Goal: Task Accomplishment & Management: Manage account settings

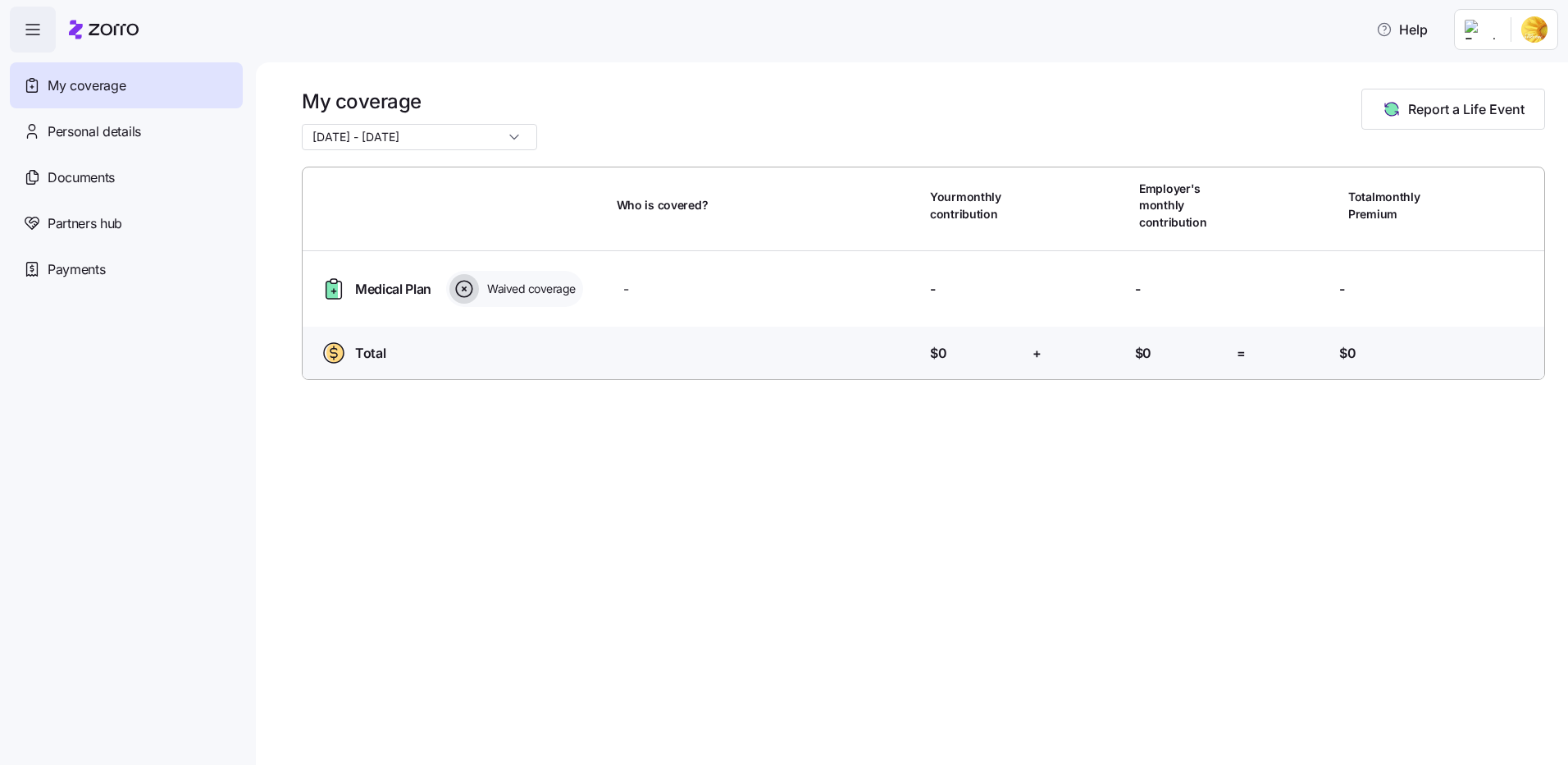
click at [1527, 31] on html "Help My coverage Personal details Documents Partners hub Payments My coverage […" at bounding box center [784, 377] width 1568 height 754
click at [1491, 66] on div "Admin view" at bounding box center [1479, 74] width 86 height 18
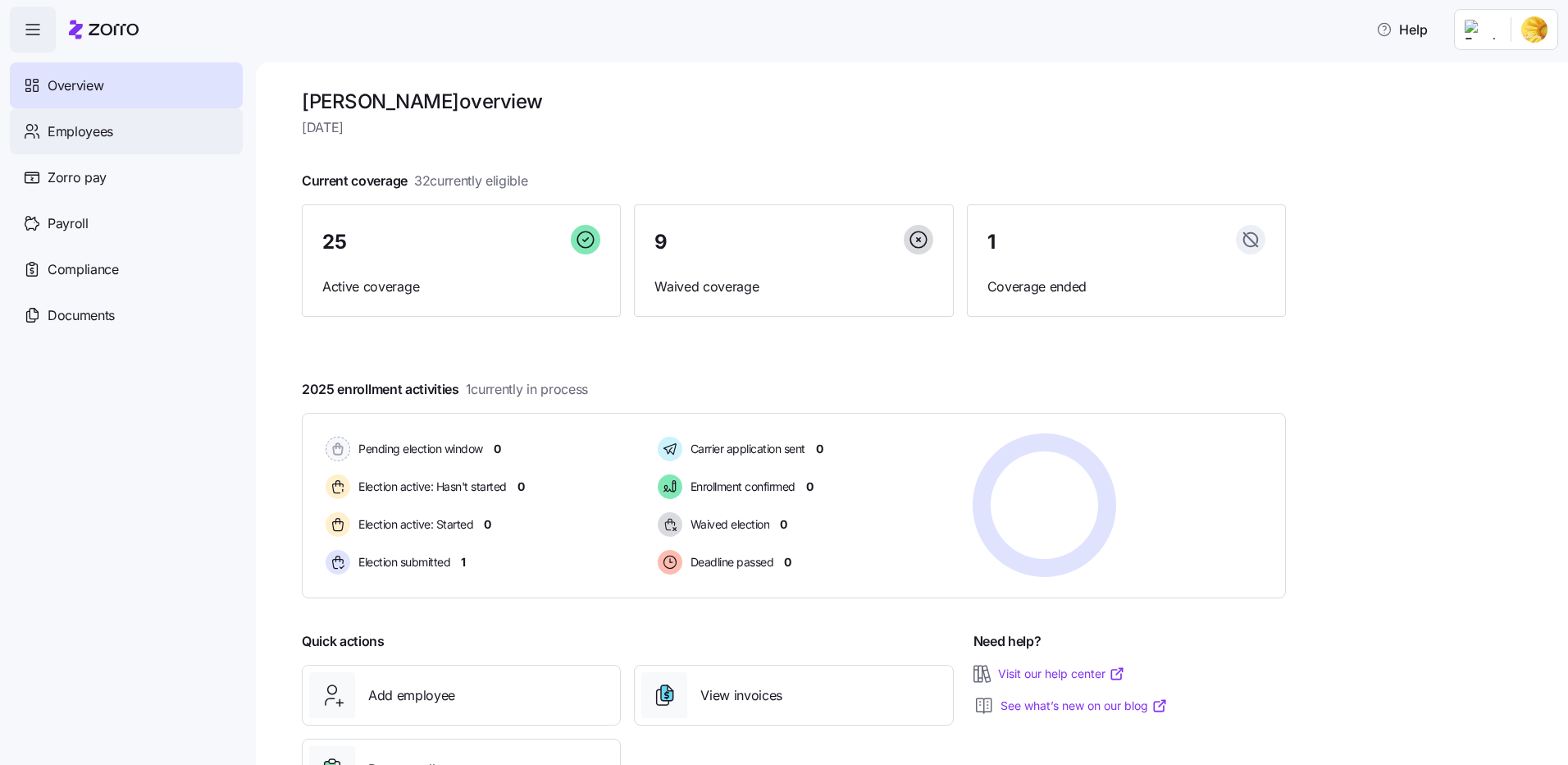
click at [82, 133] on span "Employees" at bounding box center [80, 131] width 65 height 20
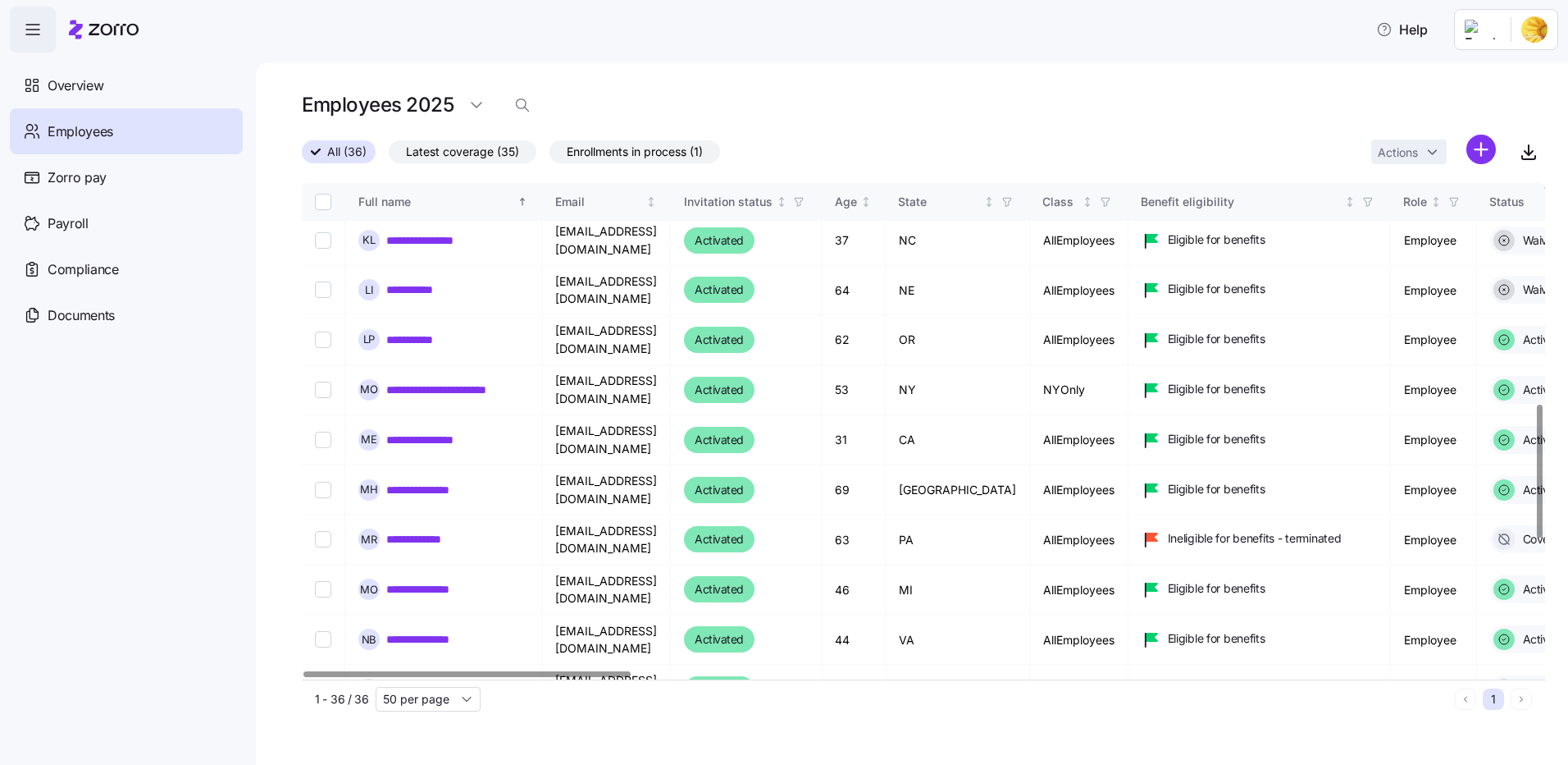
scroll to position [410, 0]
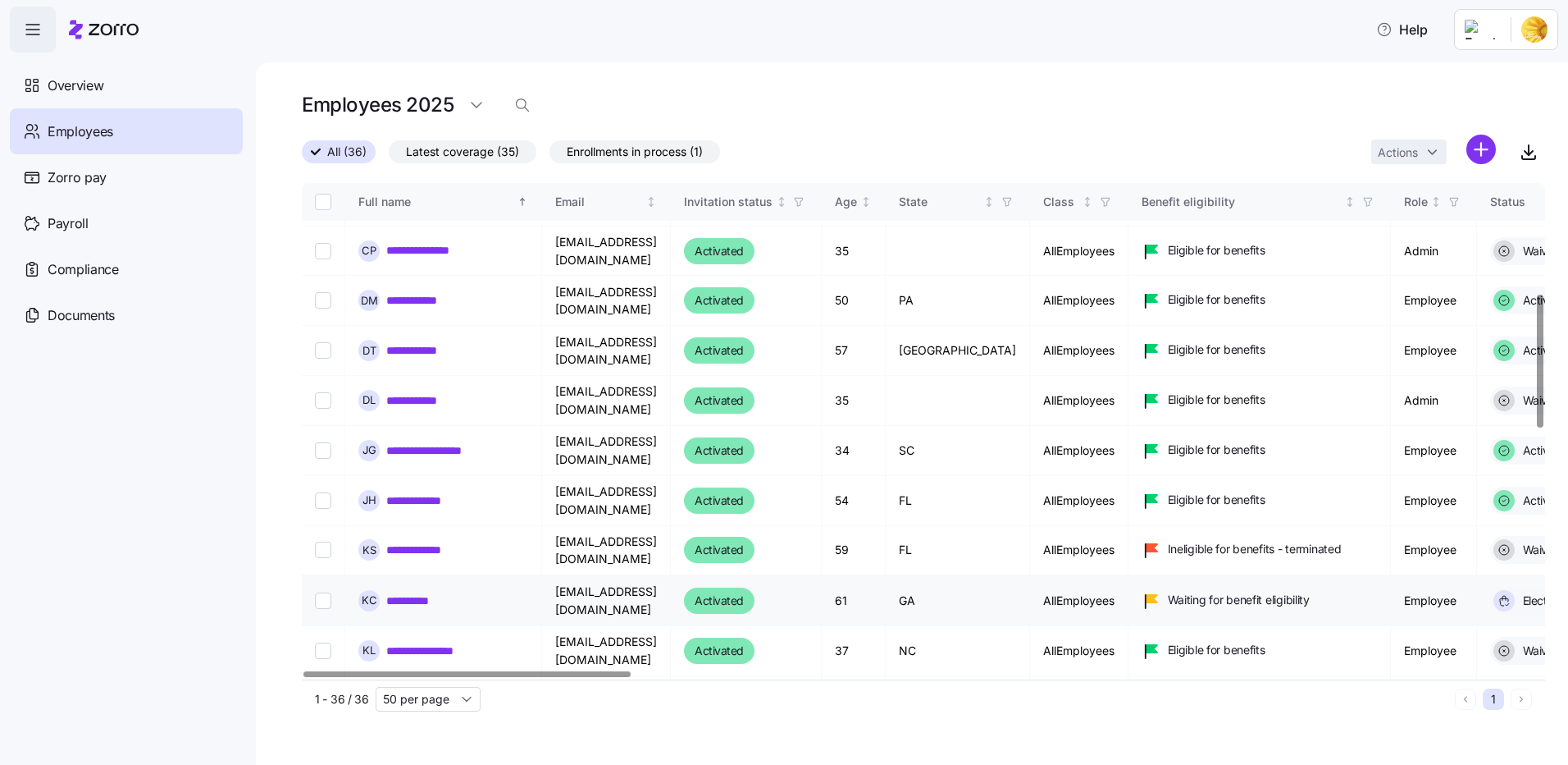
click at [430, 593] on link "**********" at bounding box center [413, 601] width 54 height 17
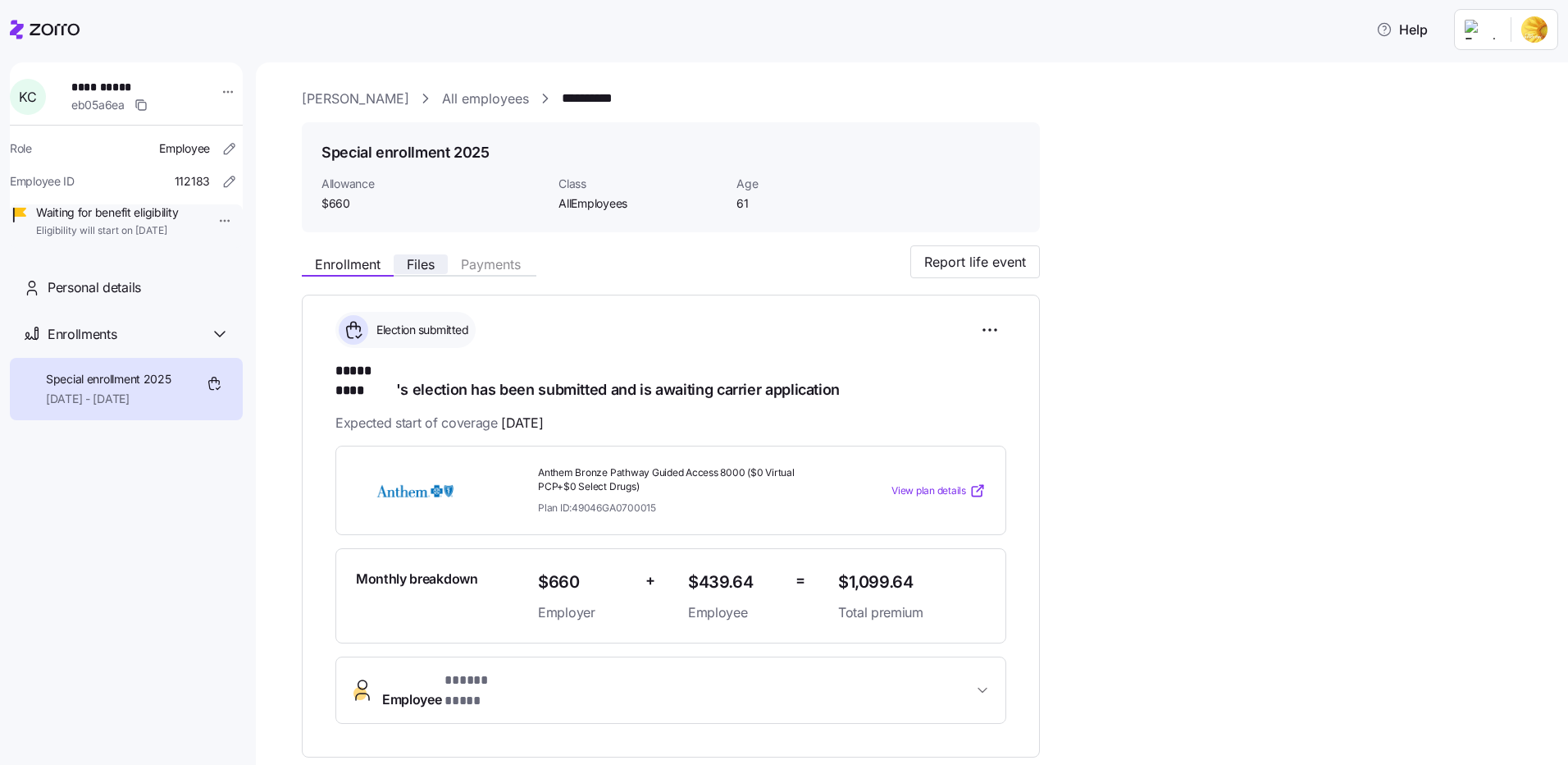
click at [435, 264] on span "Files" at bounding box center [420, 264] width 28 height 13
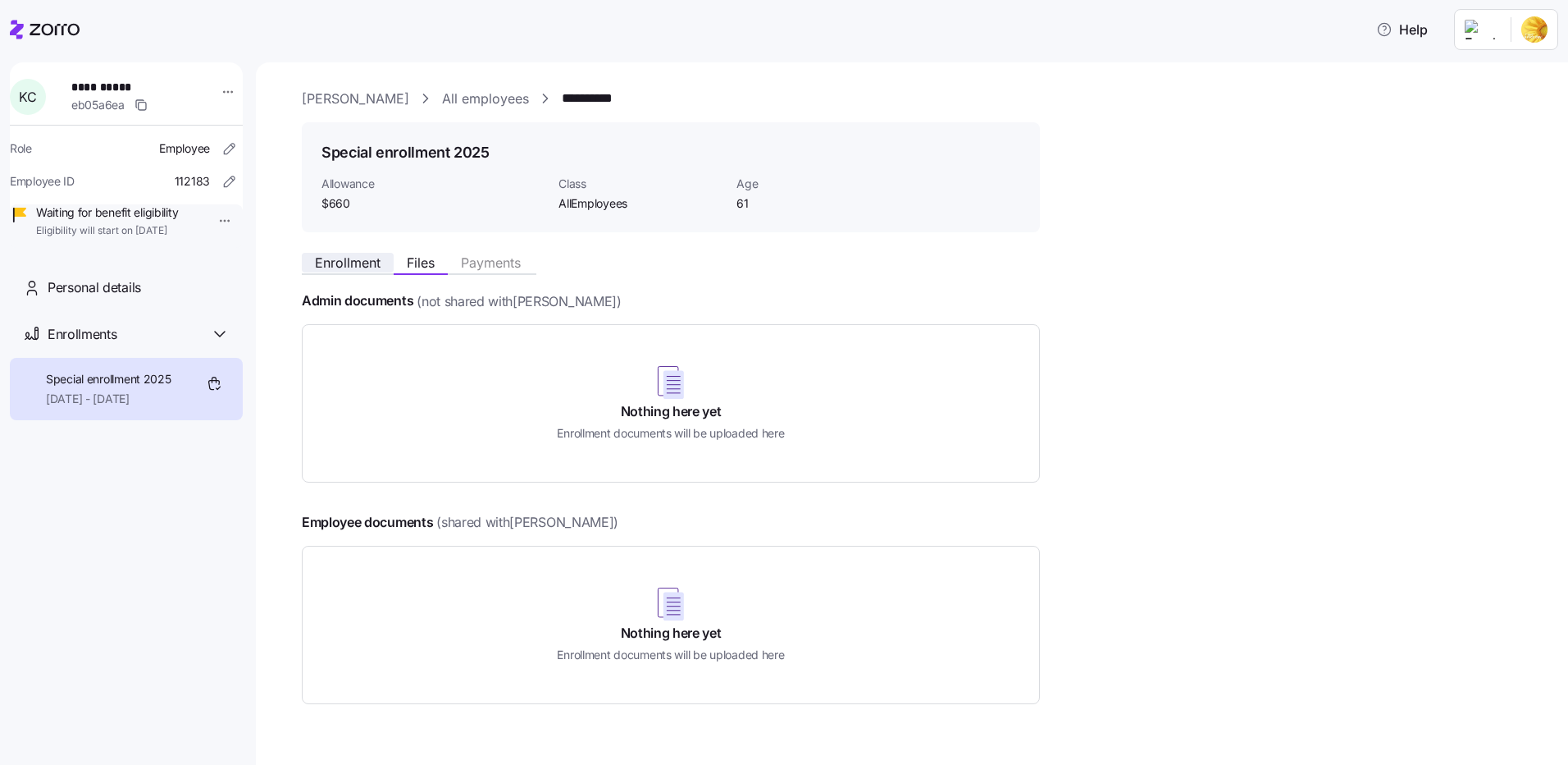
click at [355, 268] on span "Enrollment" at bounding box center [347, 262] width 65 height 13
